Goal: Task Accomplishment & Management: Use online tool/utility

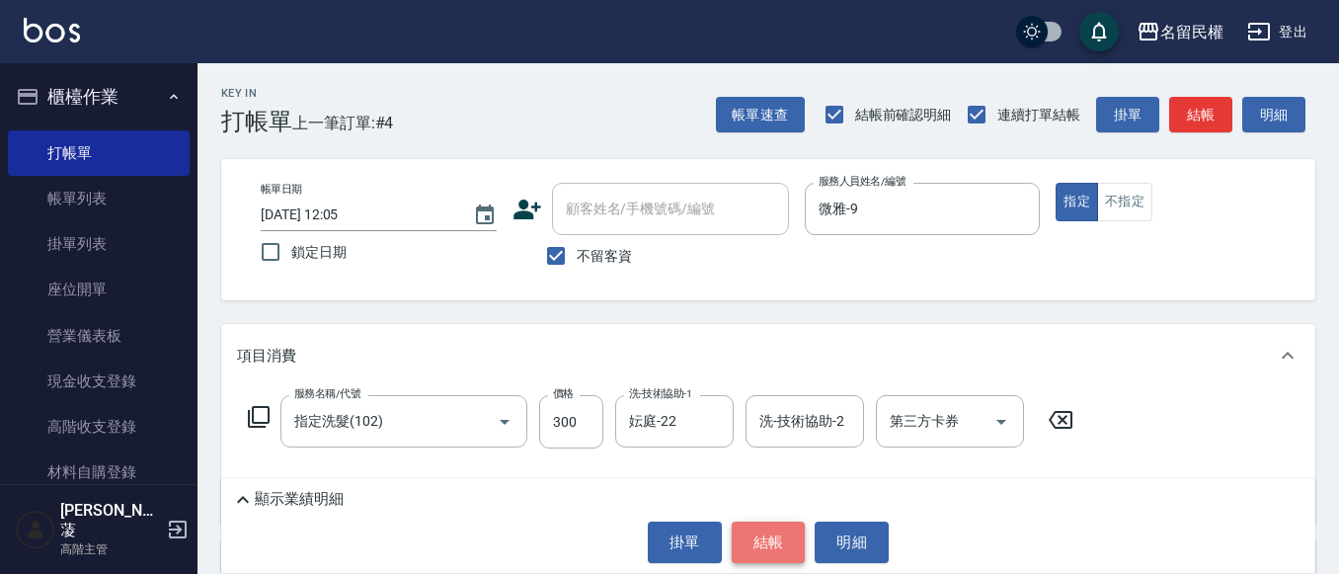
drag, startPoint x: 778, startPoint y: 545, endPoint x: 757, endPoint y: 526, distance: 28.0
click at [778, 544] on button "結帳" at bounding box center [769, 541] width 74 height 41
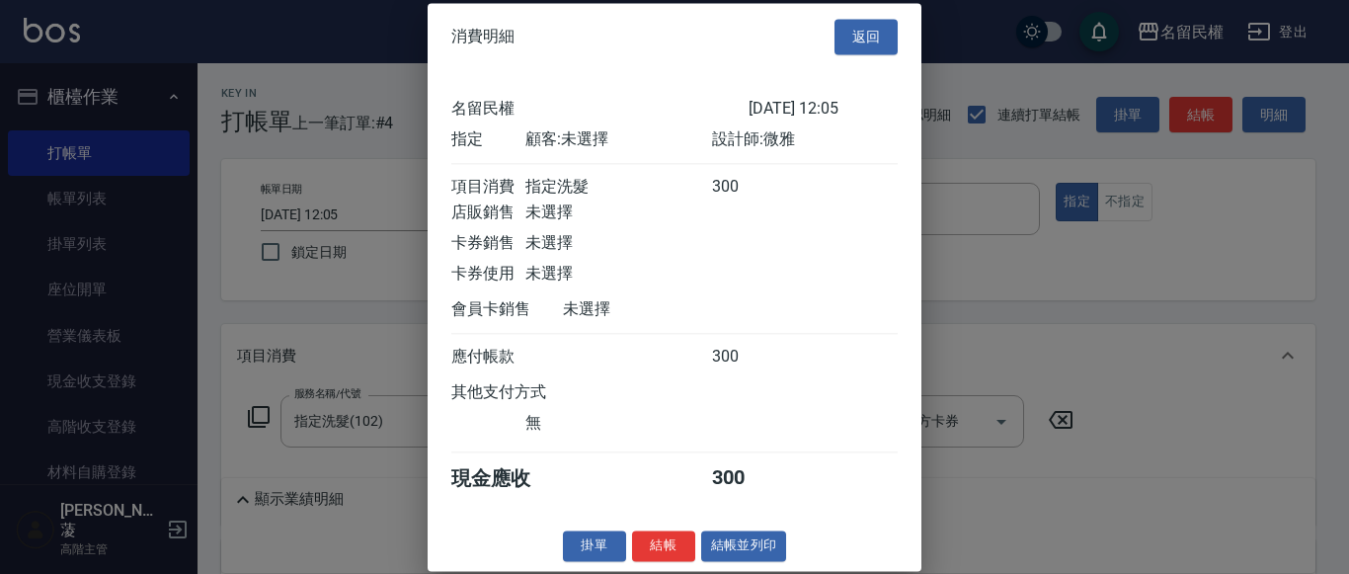
click at [660, 557] on div "消費明細 返回 名留民權 [DATE] 12:05 指定 顧客: 未選擇 設計師: 微雅 項目消費 指定洗髮 300 店販銷售 未選擇 卡券銷售 未選擇 卡券…" at bounding box center [674, 287] width 494 height 568
click at [659, 561] on button "結帳" at bounding box center [663, 545] width 63 height 31
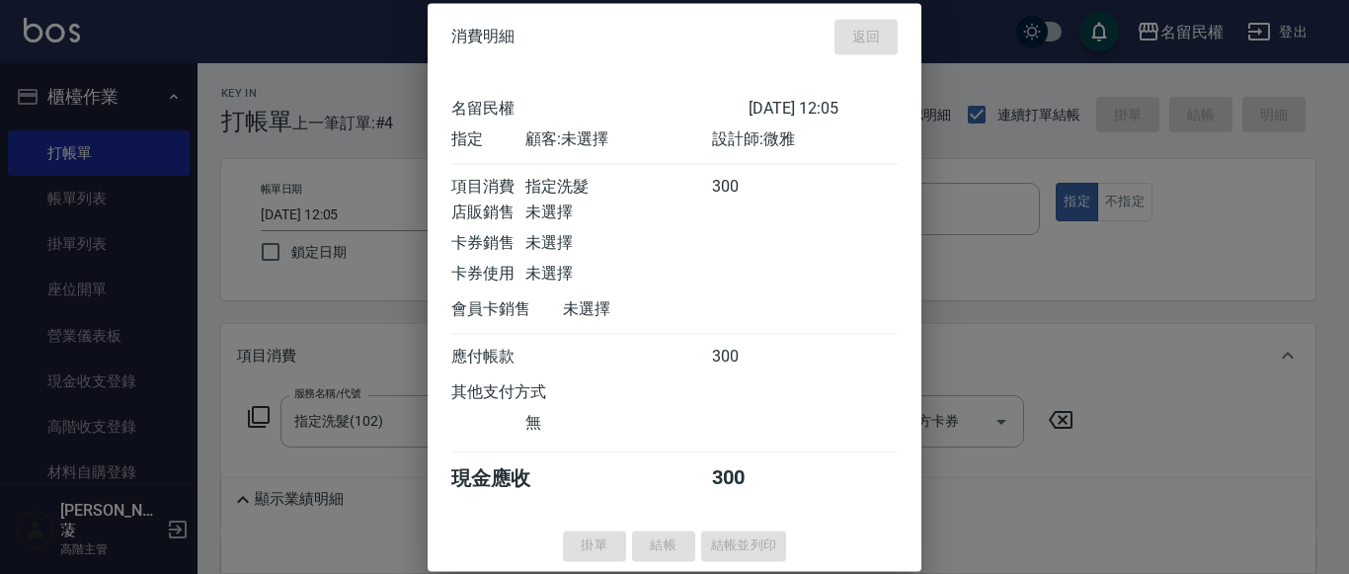
type input "[DATE] 12:35"
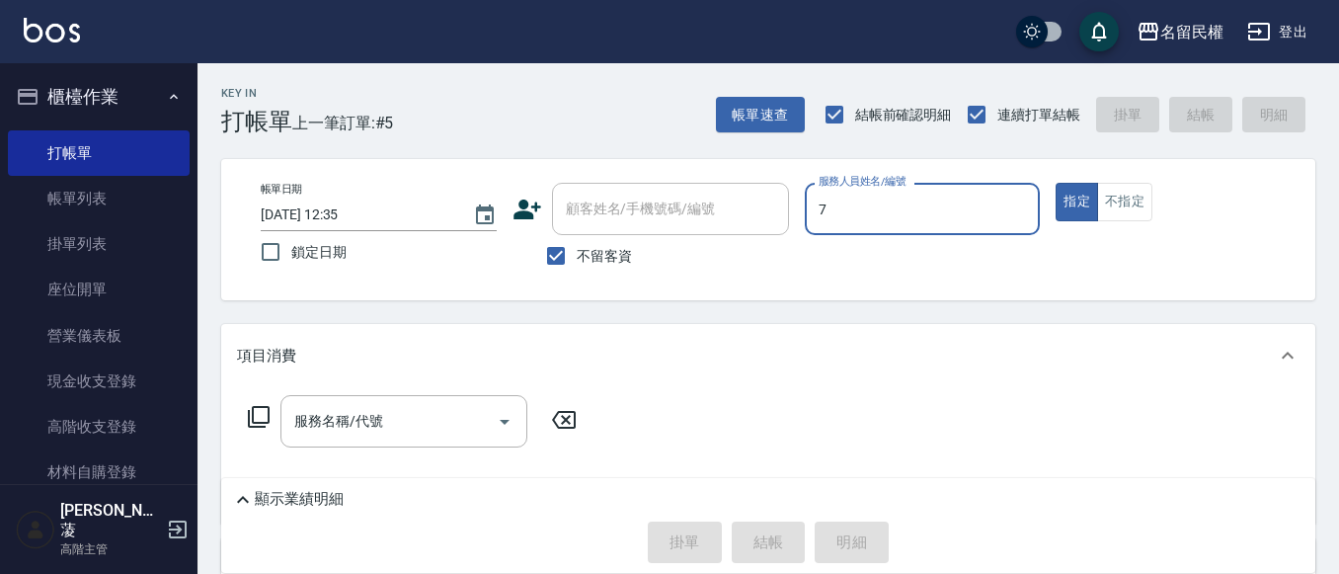
type input "阿水-7"
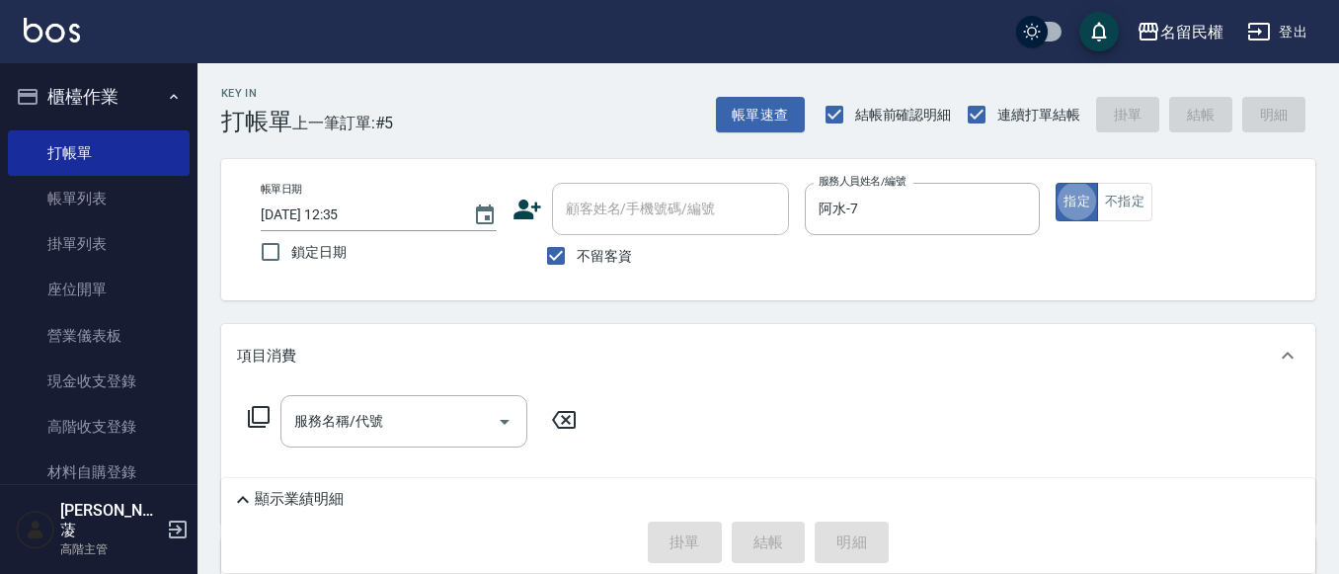
type button "true"
click at [367, 419] on input "服務名稱/代號" at bounding box center [388, 421] width 199 height 35
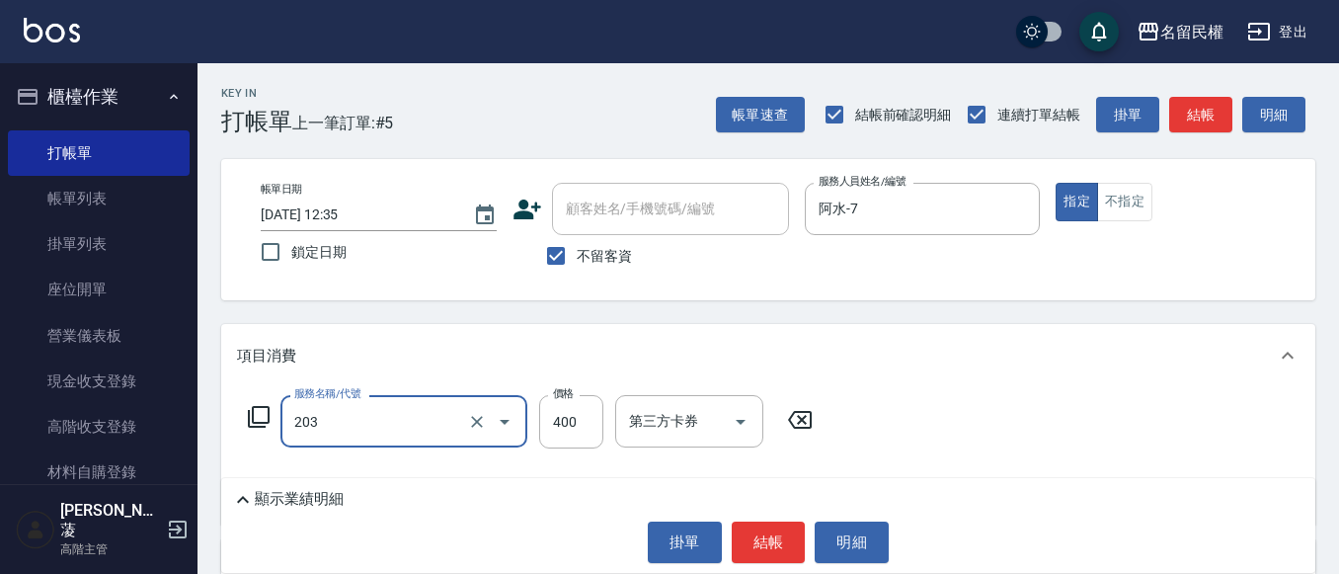
type input "指定單剪(203)"
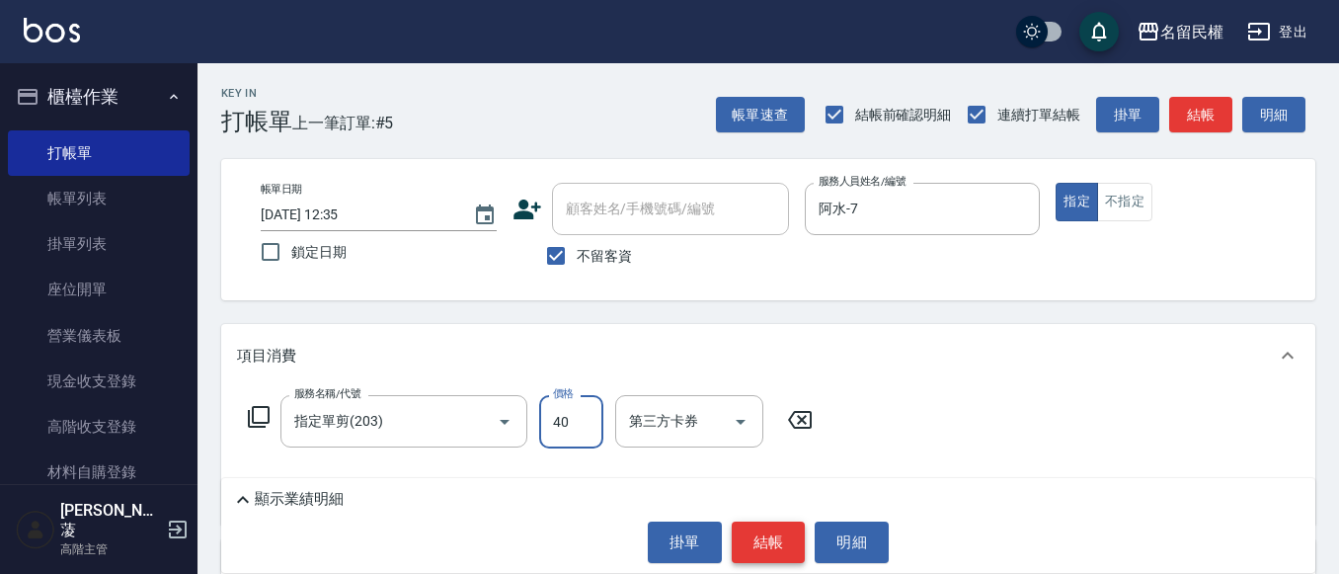
type input "400"
click at [772, 534] on button "結帳" at bounding box center [769, 541] width 74 height 41
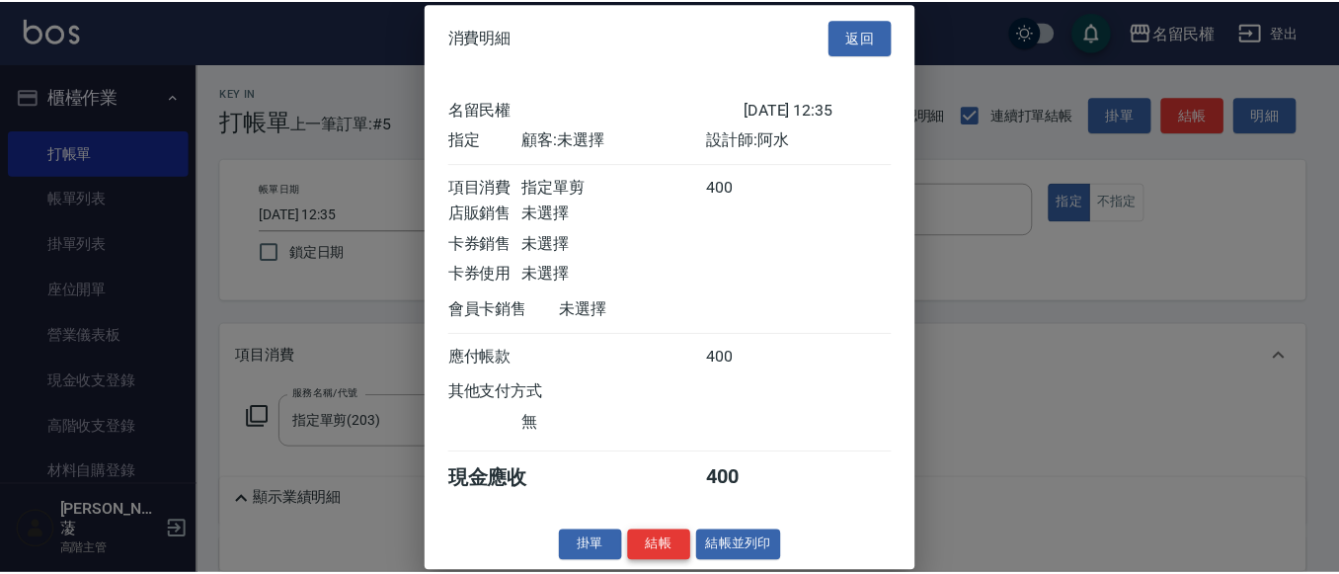
scroll to position [26, 0]
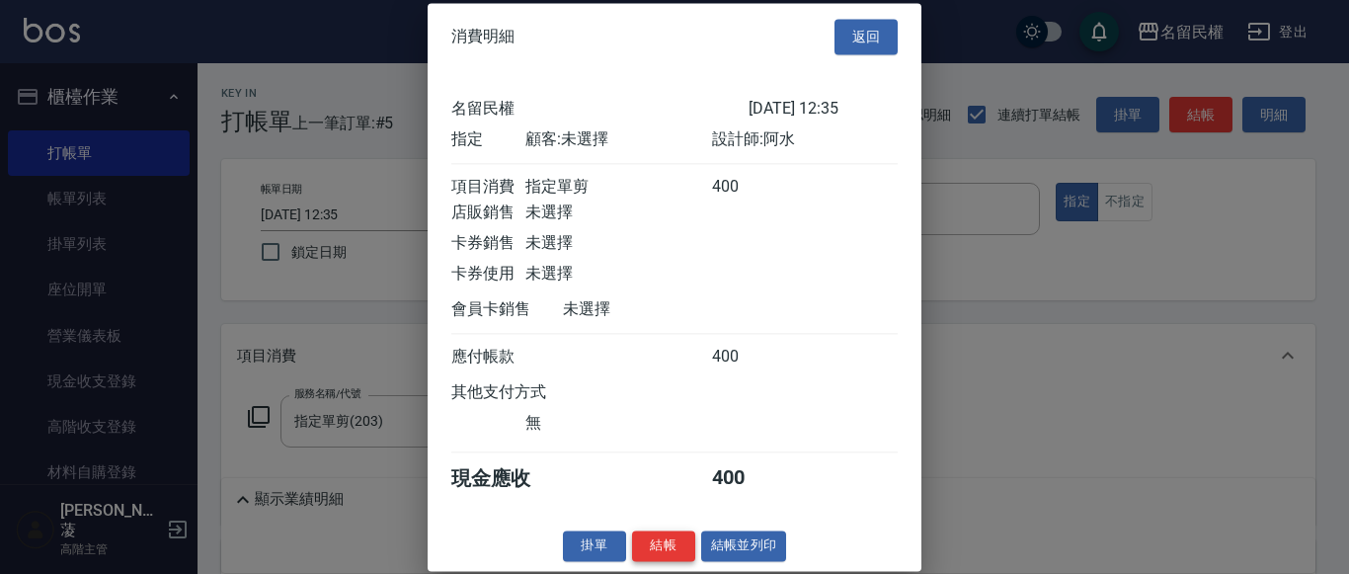
click at [665, 541] on button "結帳" at bounding box center [663, 545] width 63 height 31
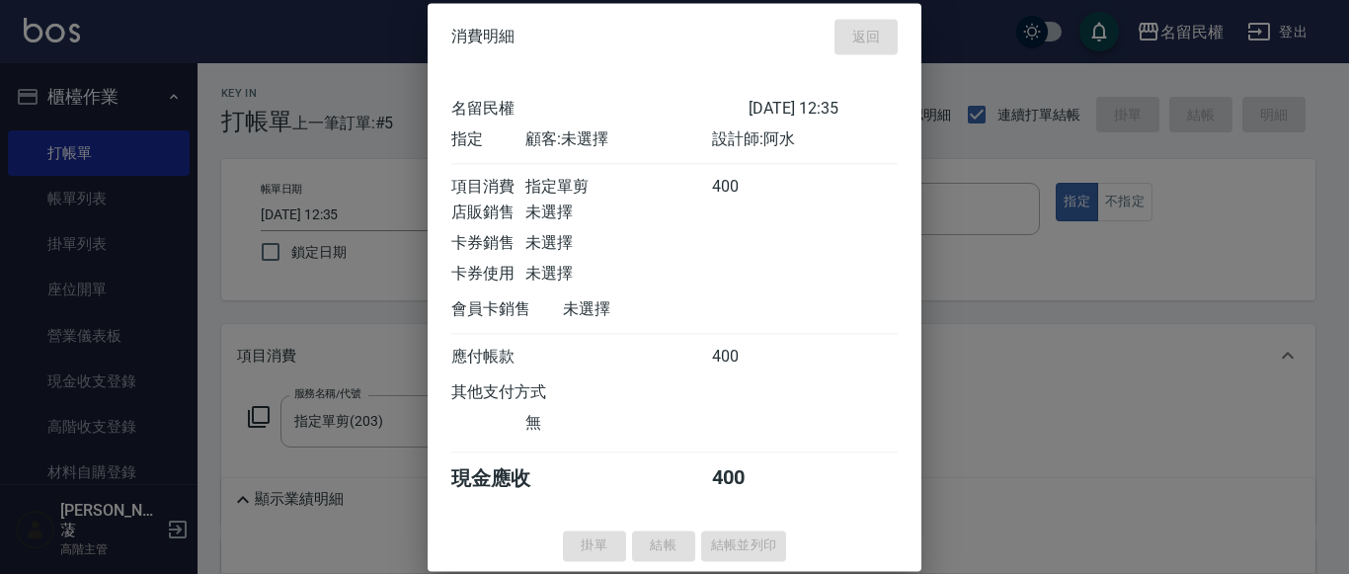
type input "[DATE] 12:47"
